Goal: Task Accomplishment & Management: Manage account settings

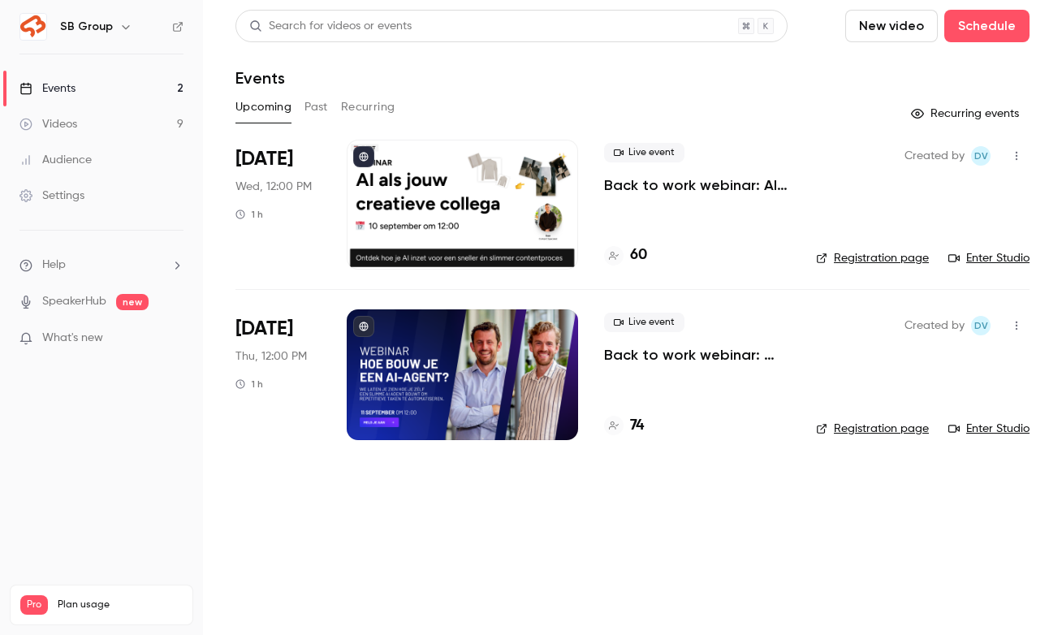
click at [692, 357] on p "Back to work webinar: hoe bouw je een eigen AI agent?" at bounding box center [697, 354] width 186 height 19
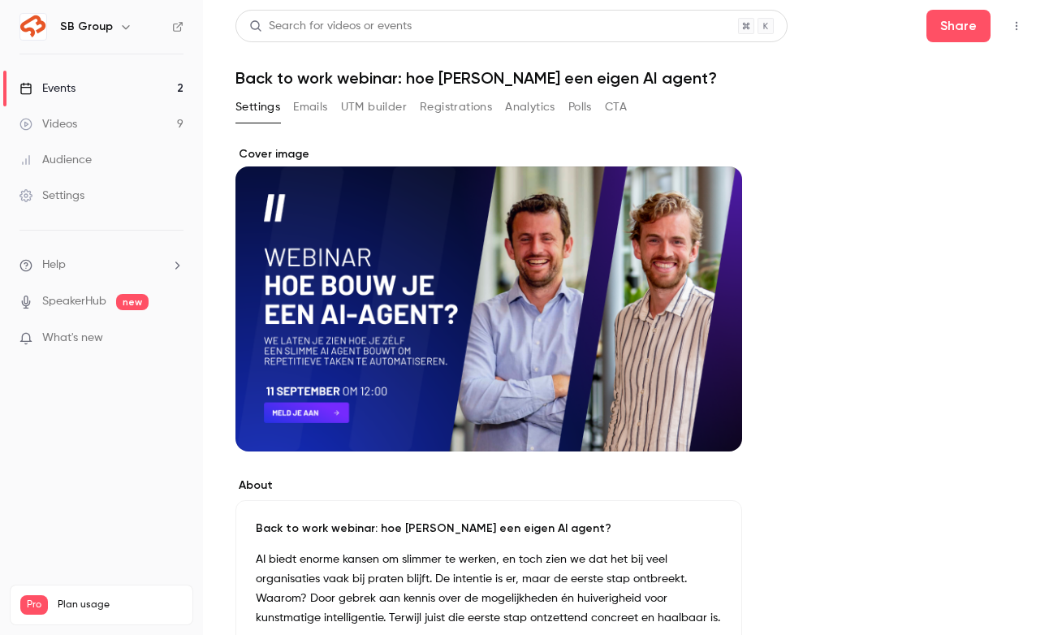
click at [420, 101] on button "Registrations" at bounding box center [456, 107] width 72 height 26
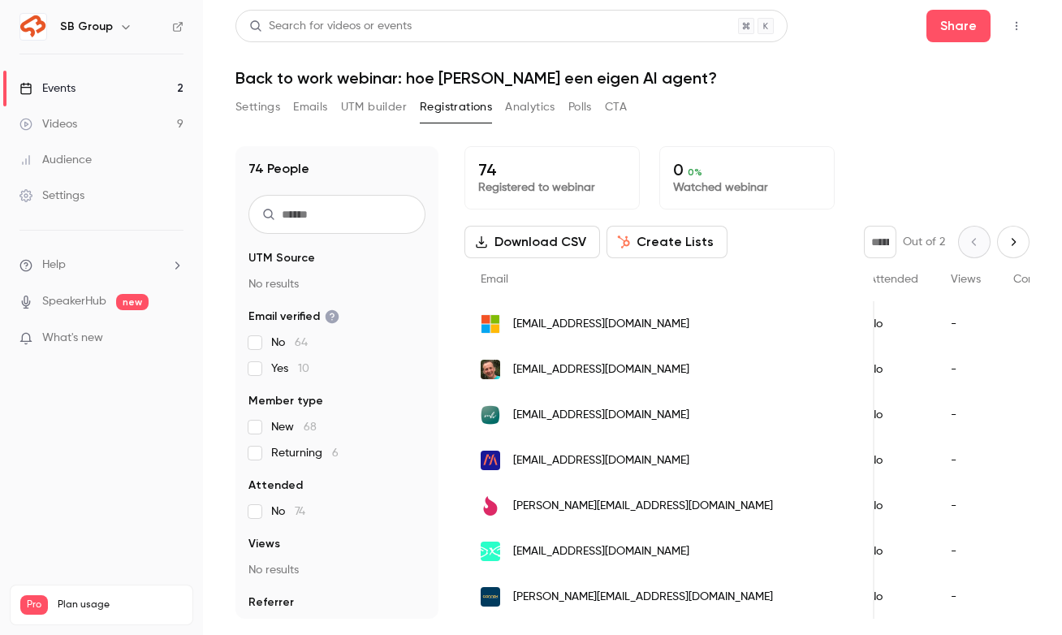
scroll to position [1, 0]
click at [255, 109] on button "Settings" at bounding box center [257, 107] width 45 height 26
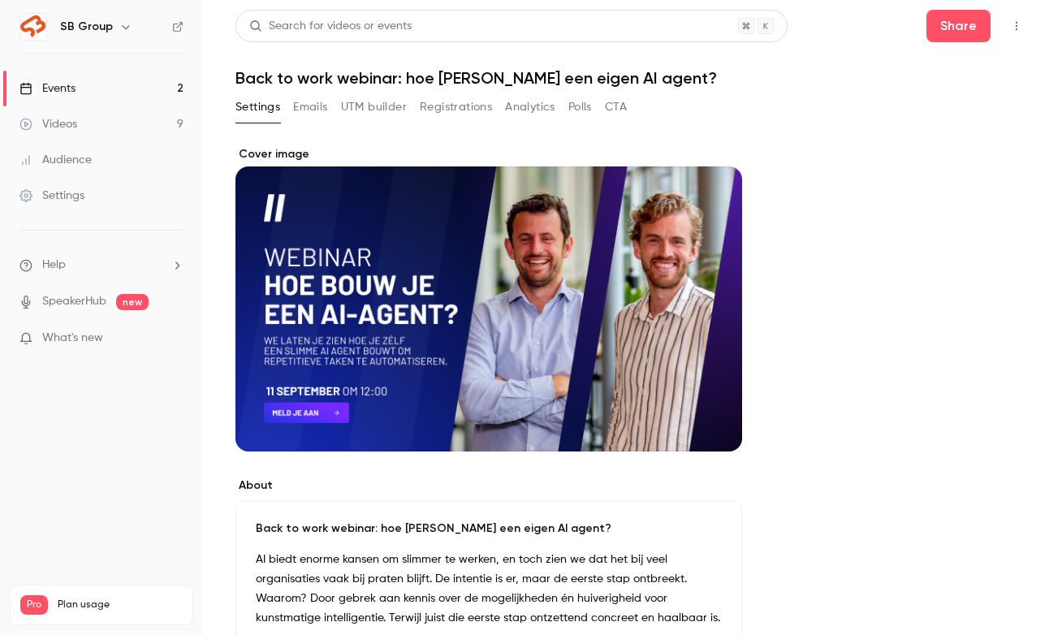
click at [153, 83] on link "Events 2" at bounding box center [101, 89] width 203 height 36
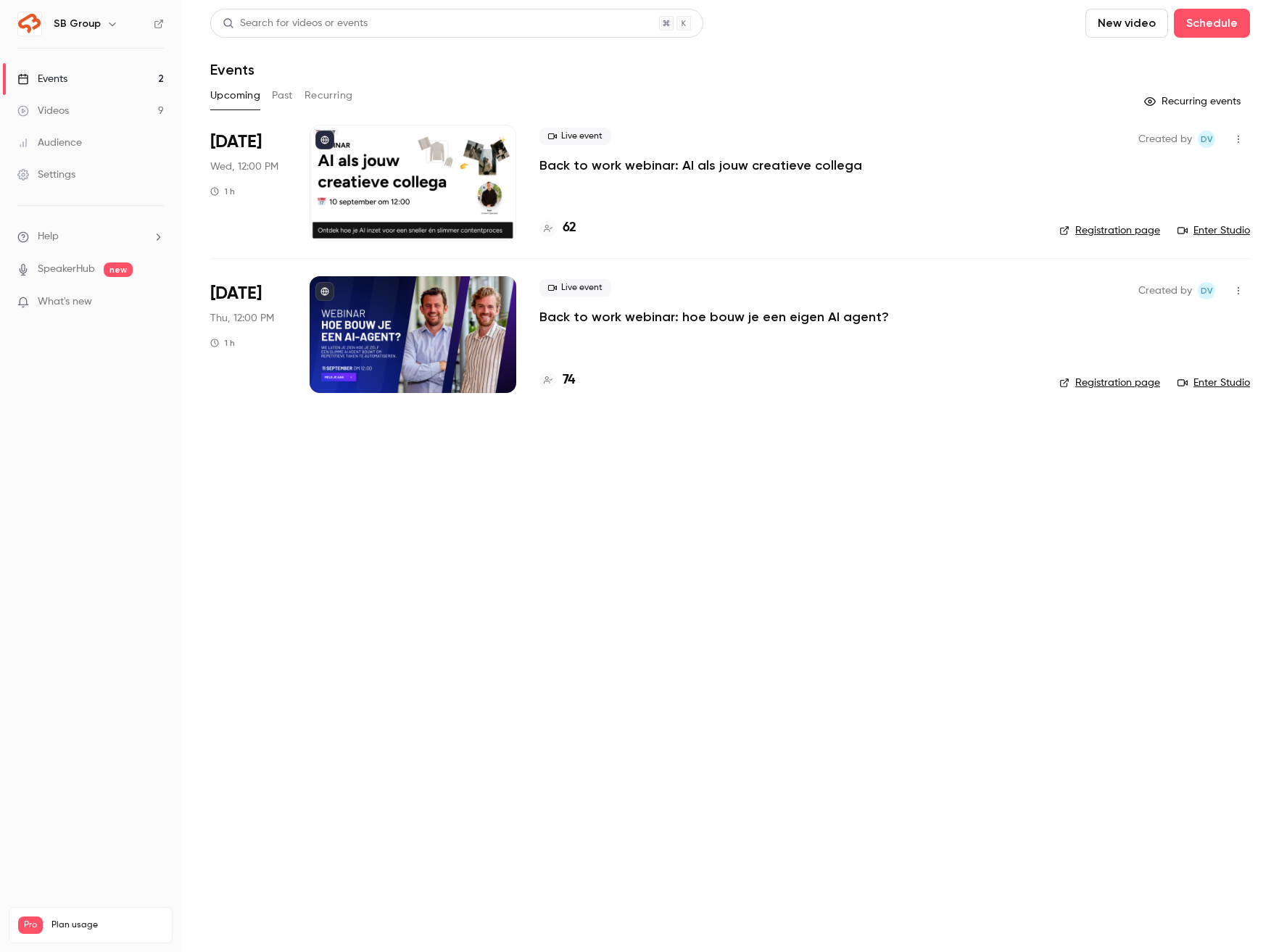
click at [641, 163] on p "Back to work webinar: AI als jouw creatieve collega" at bounding box center [700, 164] width 322 height 17
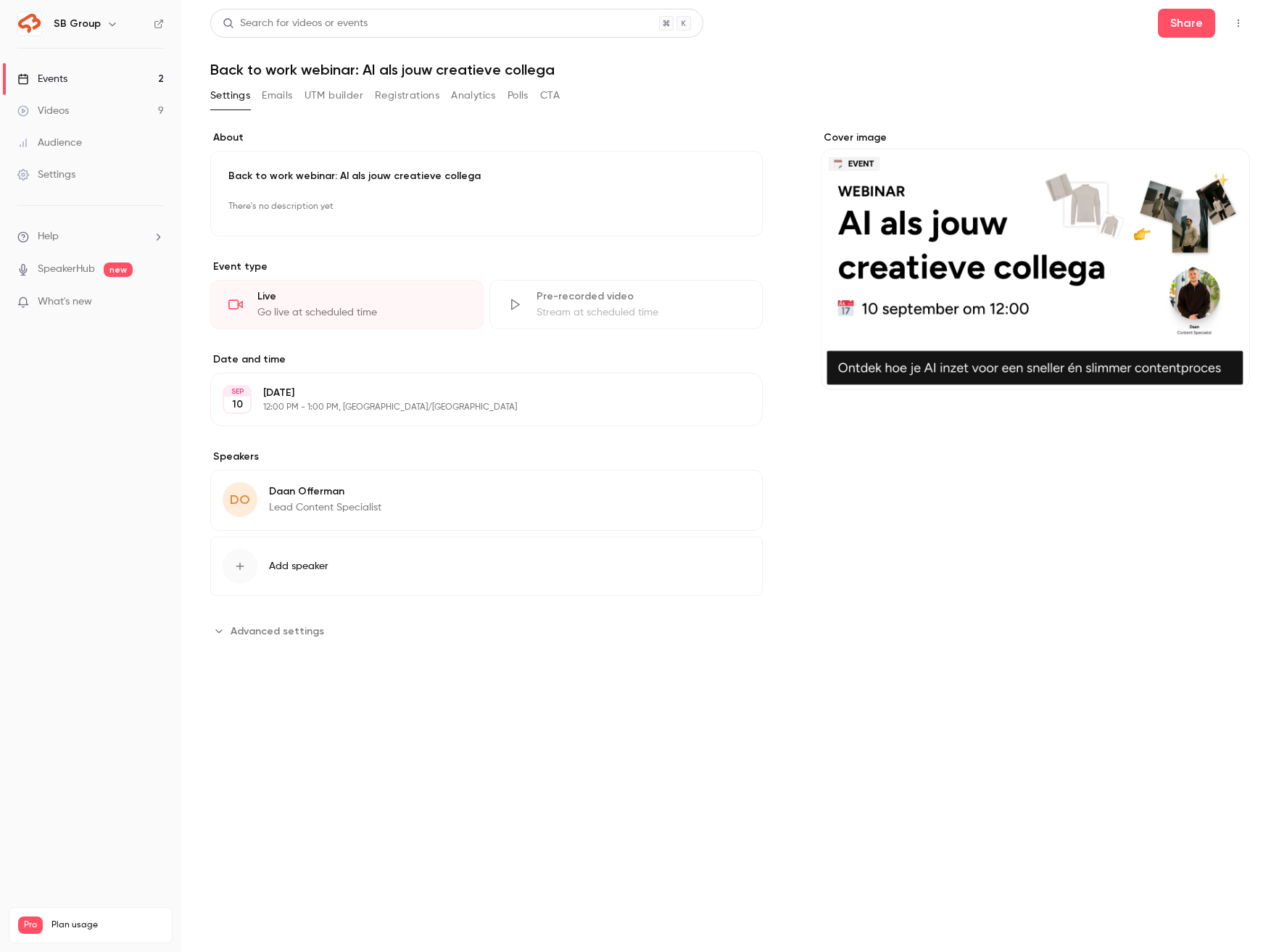
click at [413, 92] on button "Registrations" at bounding box center [407, 96] width 64 height 23
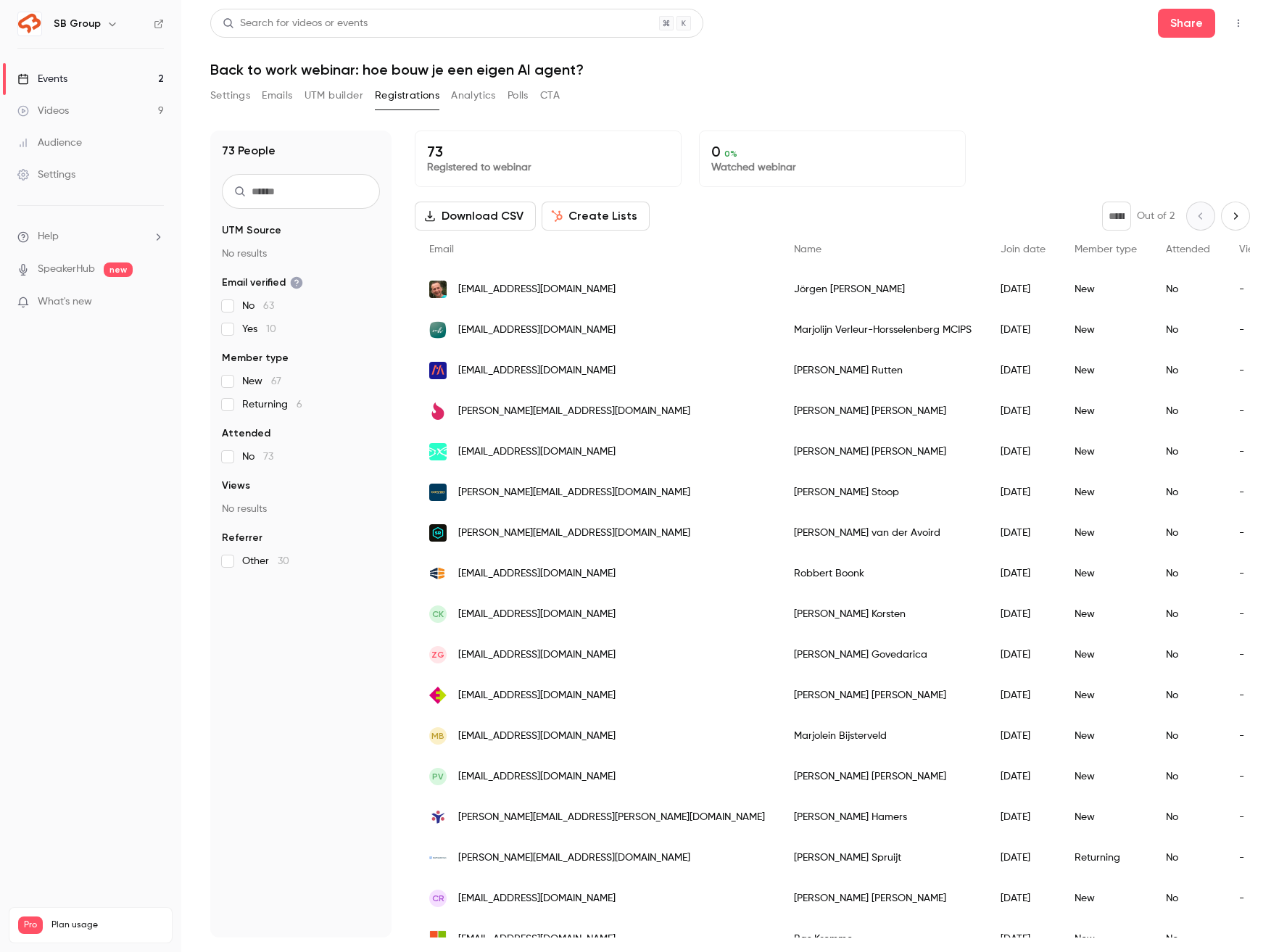
click at [97, 71] on link "Events 2" at bounding box center [90, 79] width 181 height 32
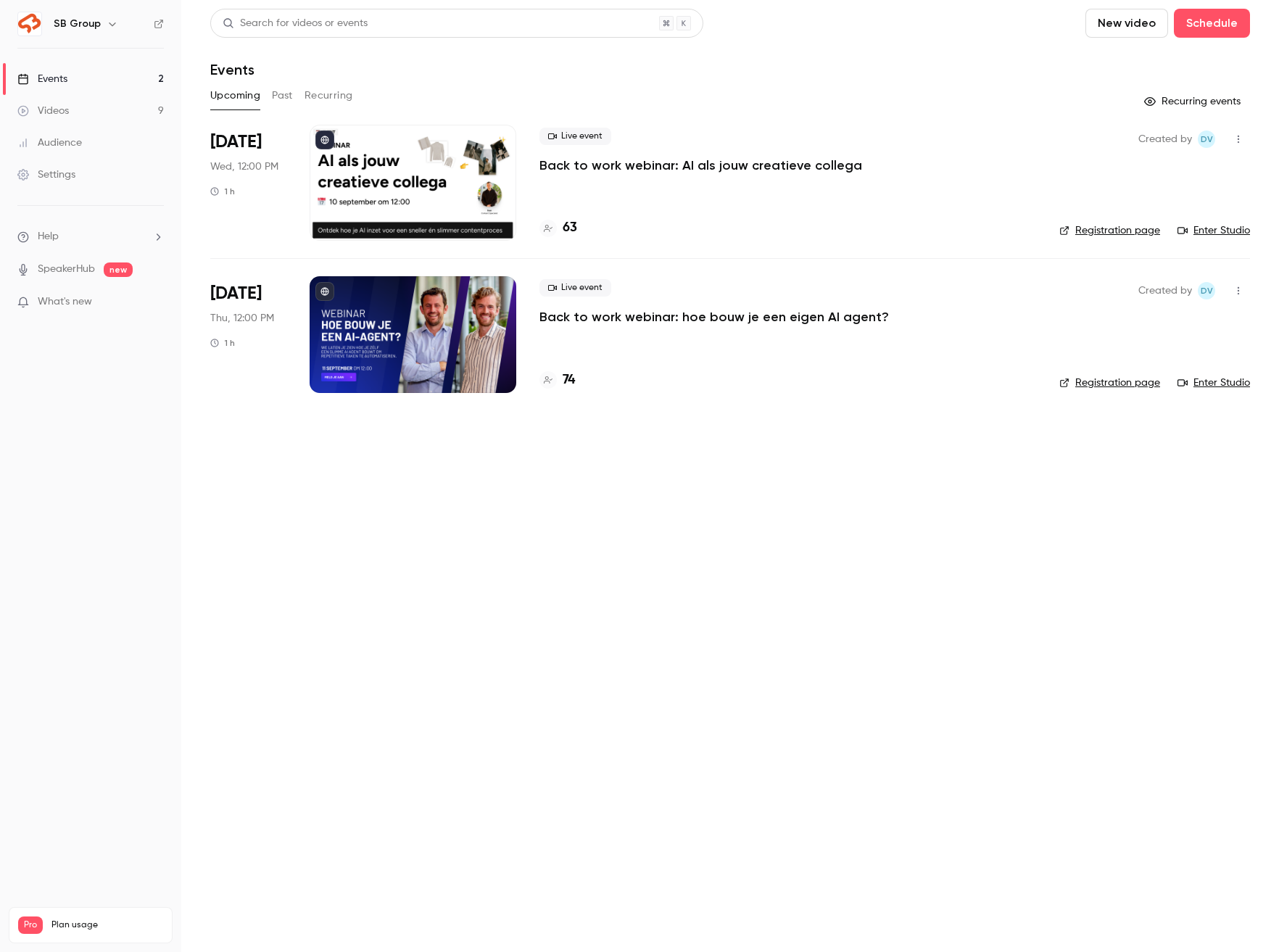
click at [681, 164] on p "Back to work webinar: AI als jouw creatieve collega" at bounding box center [700, 164] width 322 height 17
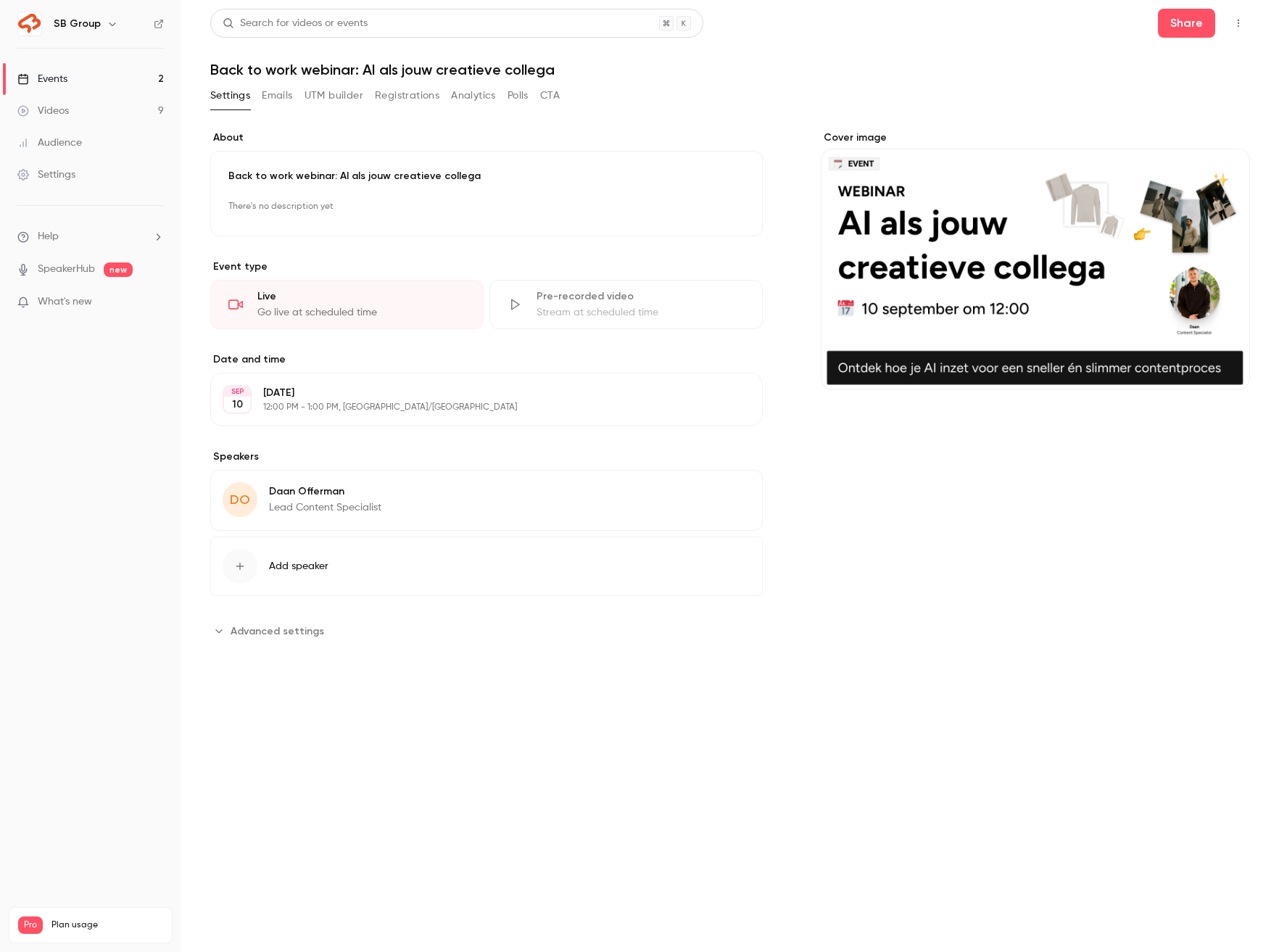
click at [403, 91] on button "Registrations" at bounding box center [407, 96] width 64 height 23
